Goal: Task Accomplishment & Management: Manage account settings

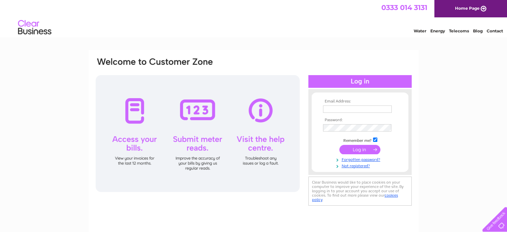
click at [331, 107] on input "text" at bounding box center [357, 108] width 69 height 7
type input "[EMAIL_ADDRESS][DOMAIN_NAME]"
click at [365, 159] on link "Forgotten password?" at bounding box center [361, 159] width 76 height 6
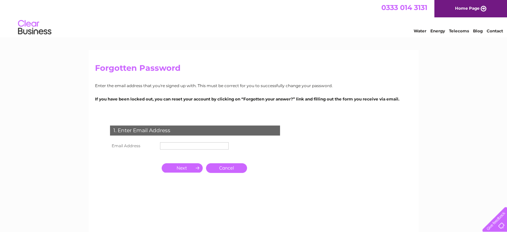
click at [162, 148] on input "text" at bounding box center [194, 145] width 69 height 7
type input "[EMAIL_ADDRESS][DOMAIN_NAME]"
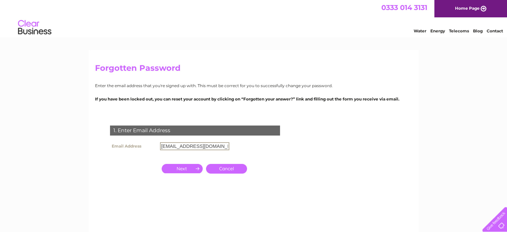
click at [177, 167] on input "button" at bounding box center [182, 168] width 41 height 9
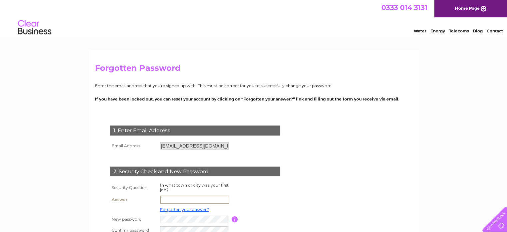
click at [167, 201] on input "text" at bounding box center [194, 199] width 69 height 8
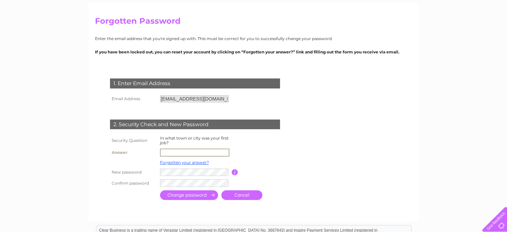
scroll to position [52, 0]
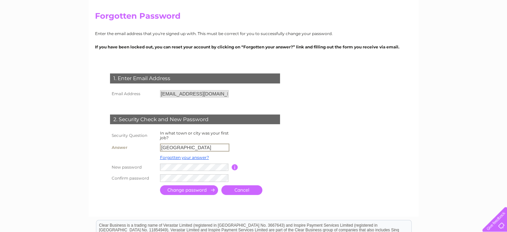
type input "Edinburgh"
click at [177, 192] on input "submit" at bounding box center [189, 190] width 58 height 10
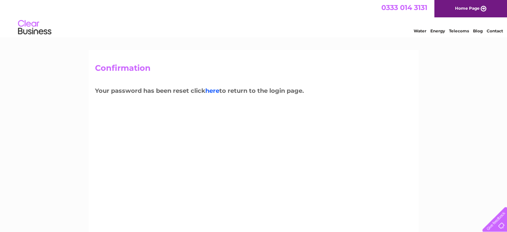
click at [215, 91] on link "here" at bounding box center [212, 90] width 14 height 7
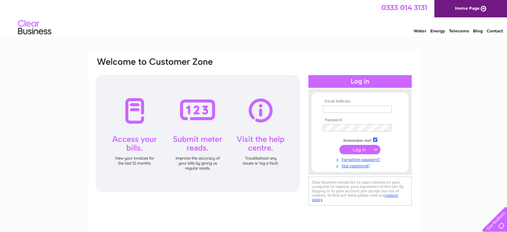
type input "[EMAIL_ADDRESS][DOMAIN_NAME]"
click at [362, 147] on input "submit" at bounding box center [359, 149] width 41 height 9
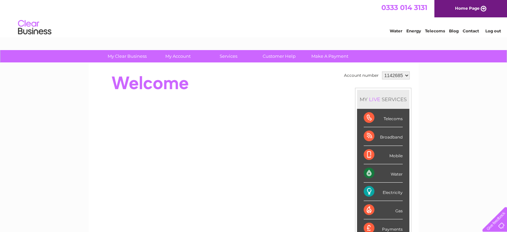
drag, startPoint x: 367, startPoint y: 62, endPoint x: 285, endPoint y: 66, distance: 82.1
click at [367, 62] on div "My Clear Business Login Details My Details My Preferences Link Account My Accou…" at bounding box center [253, 56] width 507 height 13
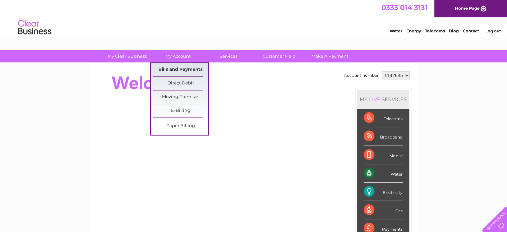
click at [178, 67] on link "Bills and Payments" at bounding box center [180, 69] width 55 height 13
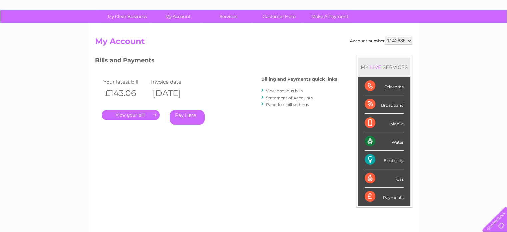
scroll to position [39, 0]
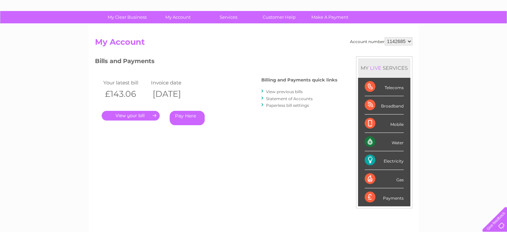
click at [287, 91] on link "View previous bills" at bounding box center [284, 91] width 37 height 5
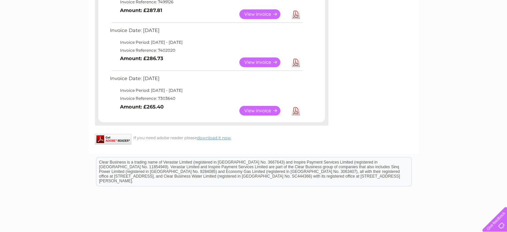
scroll to position [394, 0]
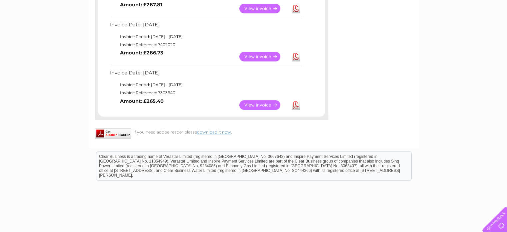
drag, startPoint x: 510, startPoint y: 48, endPoint x: 499, endPoint y: 32, distance: 19.1
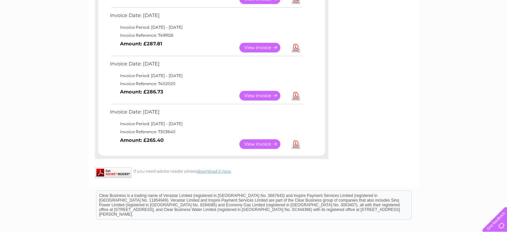
scroll to position [352, 0]
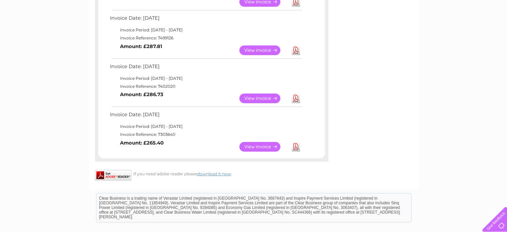
click at [506, 164] on div "My Clear Business Login Details My Details My Preferences Link Account My Accou…" at bounding box center [253, 0] width 507 height 605
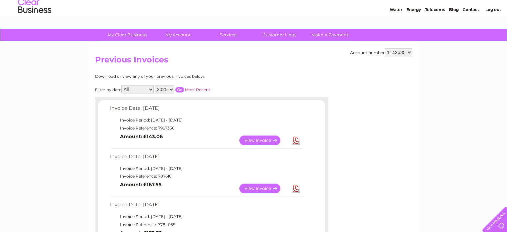
scroll to position [14, 0]
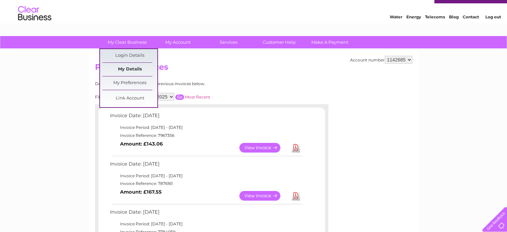
click at [133, 70] on link "My Details" at bounding box center [129, 69] width 55 height 13
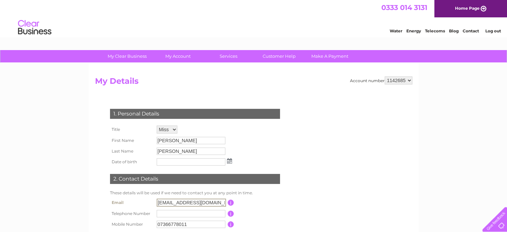
click at [214, 203] on input "[EMAIL_ADDRESS][DOMAIN_NAME]" at bounding box center [191, 202] width 69 height 8
drag, startPoint x: 214, startPoint y: 203, endPoint x: 155, endPoint y: 200, distance: 59.0
click at [155, 200] on td "[EMAIL_ADDRESS][DOMAIN_NAME]" at bounding box center [191, 202] width 73 height 11
click at [171, 162] on input "text" at bounding box center [191, 161] width 69 height 7
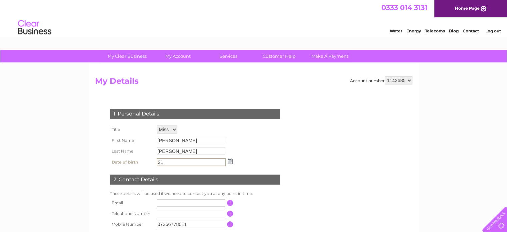
type input "[DATE]"
click at [175, 203] on input "text" at bounding box center [191, 202] width 69 height 7
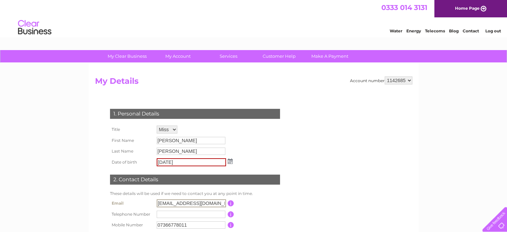
type input "[EMAIL_ADDRESS][DOMAIN_NAME]"
drag, startPoint x: 193, startPoint y: 225, endPoint x: 150, endPoint y: 222, distance: 43.7
click at [150, 222] on tr "Mobile Number 07366778011 This should be a valid mobile number starting with 07…" at bounding box center [197, 224] width 179 height 11
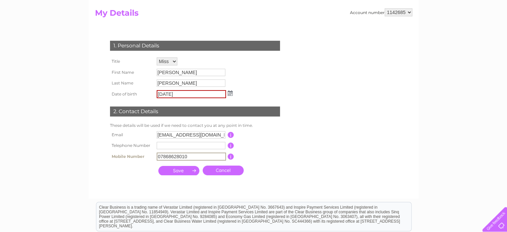
scroll to position [78, 0]
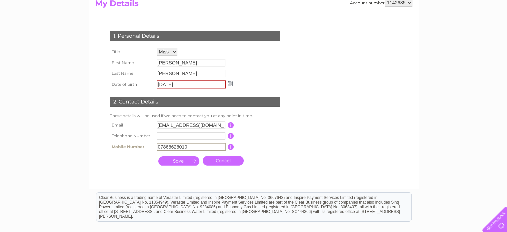
type input "07868628010"
click at [178, 161] on input "submit" at bounding box center [178, 160] width 41 height 9
click at [178, 161] on input "submit" at bounding box center [178, 159] width 41 height 9
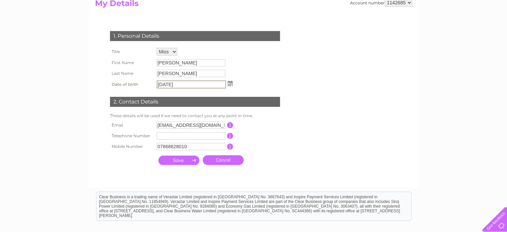
click at [172, 160] on input "submit" at bounding box center [178, 159] width 41 height 9
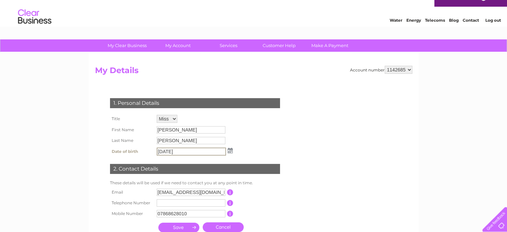
scroll to position [0, 0]
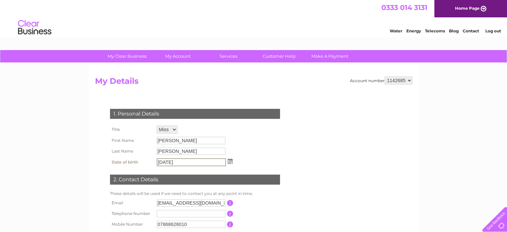
click at [392, 31] on link "Water" at bounding box center [396, 30] width 13 height 5
